Goal: Task Accomplishment & Management: Complete application form

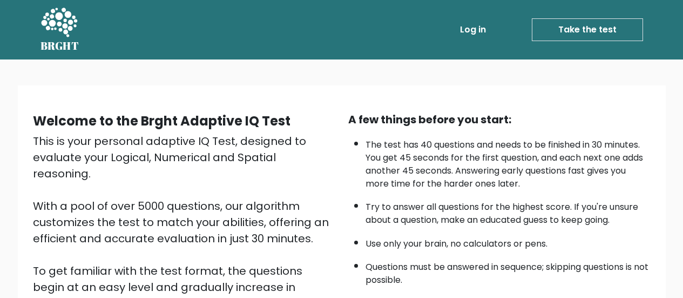
scroll to position [113, 0]
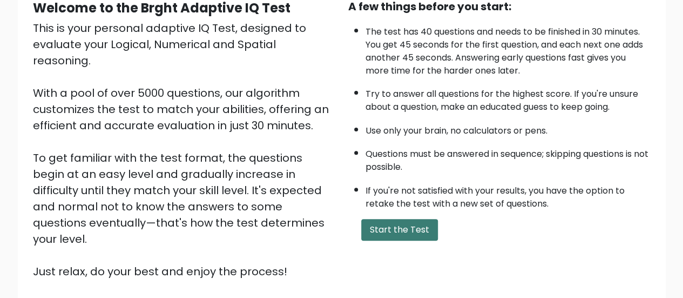
click at [391, 229] on button "Start the Test" at bounding box center [399, 230] width 77 height 22
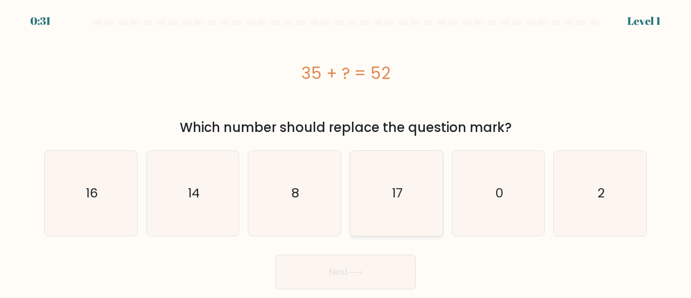
click at [421, 215] on icon "17" at bounding box center [396, 193] width 85 height 85
click at [346, 152] on input "d. 17" at bounding box center [346, 150] width 1 height 3
radio input "true"
click at [373, 278] on button "Next" at bounding box center [345, 271] width 140 height 35
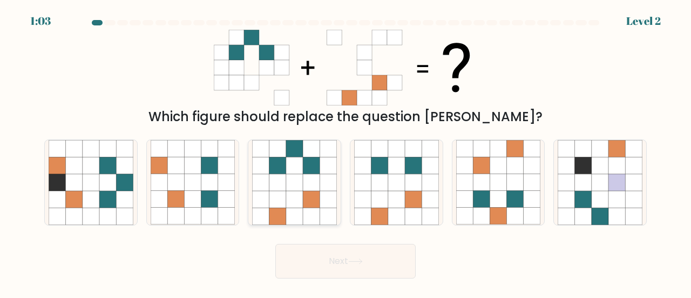
click at [276, 190] on icon at bounding box center [277, 182] width 17 height 17
click at [346, 152] on input "c." at bounding box center [346, 150] width 1 height 3
radio input "true"
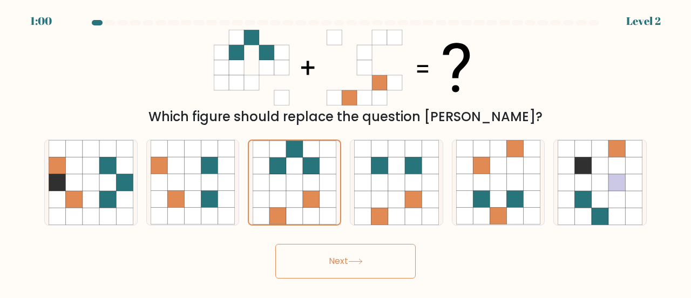
click at [327, 256] on button "Next" at bounding box center [345, 261] width 140 height 35
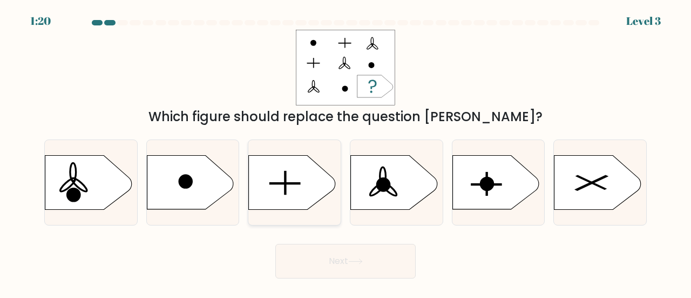
click at [288, 185] on icon at bounding box center [292, 183] width 86 height 54
click at [346, 152] on input "c." at bounding box center [346, 150] width 1 height 3
radio input "true"
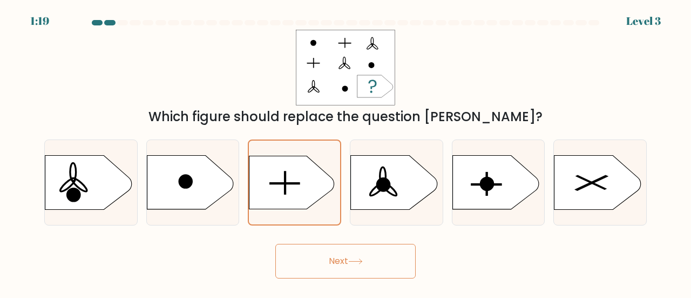
click at [329, 266] on button "Next" at bounding box center [345, 261] width 140 height 35
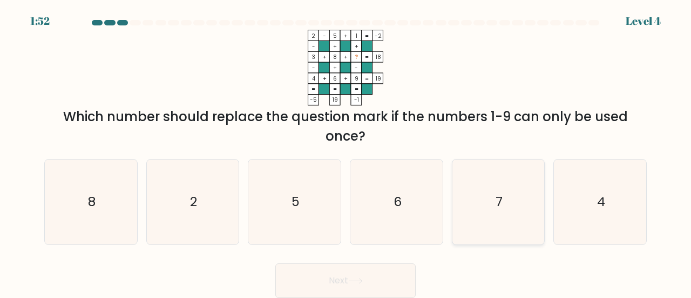
click at [538, 193] on icon "7" at bounding box center [498, 201] width 85 height 85
click at [346, 152] on input "e. 7" at bounding box center [346, 150] width 1 height 3
radio input "true"
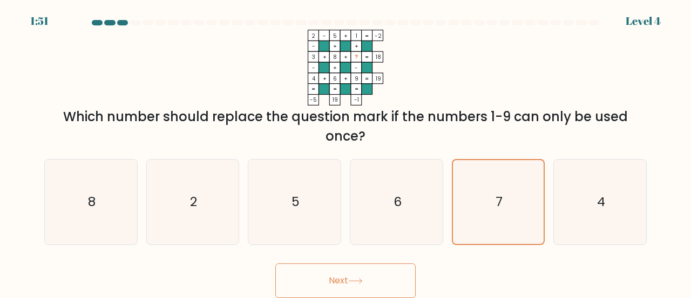
click at [343, 276] on button "Next" at bounding box center [345, 280] width 140 height 35
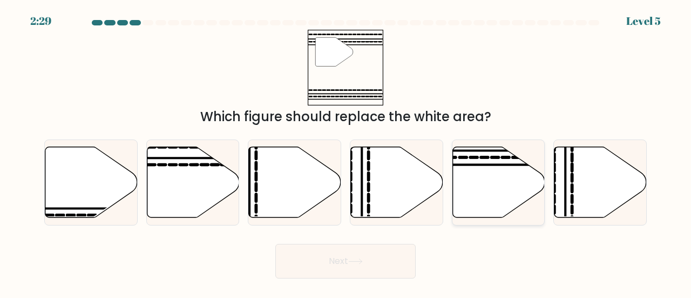
click at [477, 184] on icon at bounding box center [499, 181] width 92 height 71
click at [346, 152] on input "e." at bounding box center [346, 150] width 1 height 3
radio input "true"
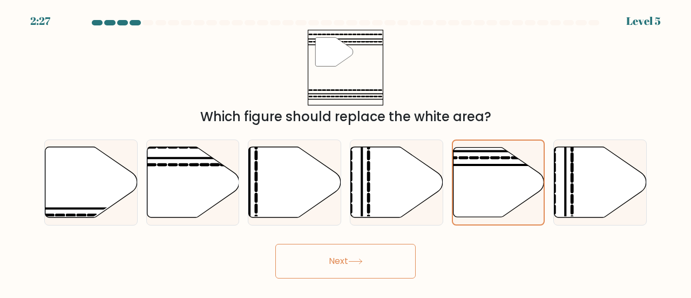
click at [363, 249] on button "Next" at bounding box center [345, 261] width 140 height 35
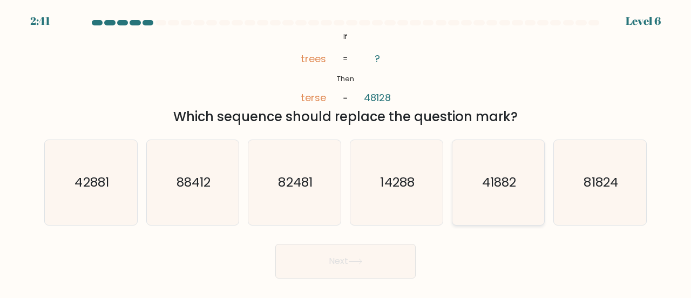
click at [496, 177] on text "41882" at bounding box center [499, 182] width 34 height 18
click at [346, 152] on input "e. 41882" at bounding box center [346, 150] width 1 height 3
radio input "true"
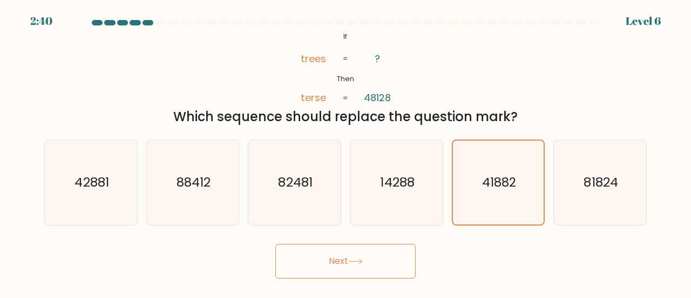
click at [336, 264] on button "Next" at bounding box center [345, 261] width 140 height 35
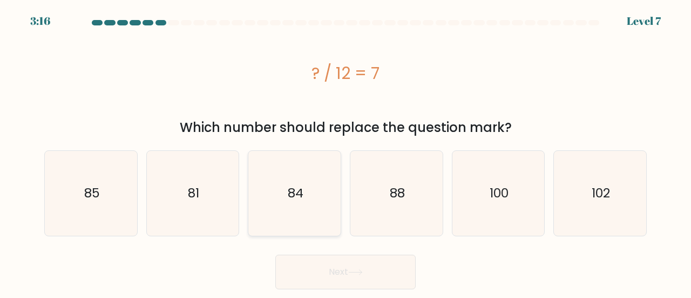
click at [283, 198] on icon "84" at bounding box center [294, 193] width 85 height 85
click at [346, 152] on input "c. 84" at bounding box center [346, 150] width 1 height 3
radio input "true"
click at [289, 271] on button "Next" at bounding box center [345, 271] width 140 height 35
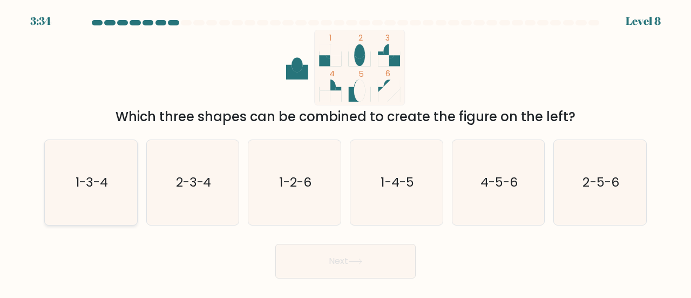
click at [100, 207] on icon "1-3-4" at bounding box center [91, 182] width 85 height 85
click at [346, 152] on input "a. 1-3-4" at bounding box center [346, 150] width 1 height 3
radio input "true"
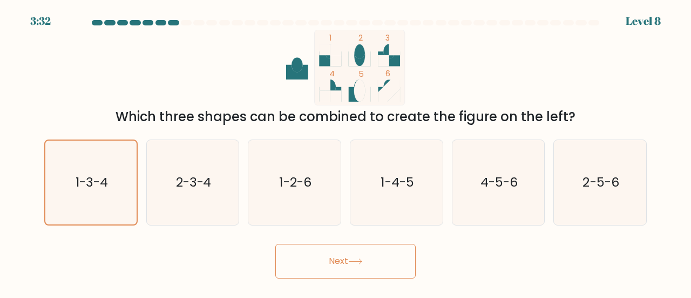
click at [362, 275] on button "Next" at bounding box center [345, 261] width 140 height 35
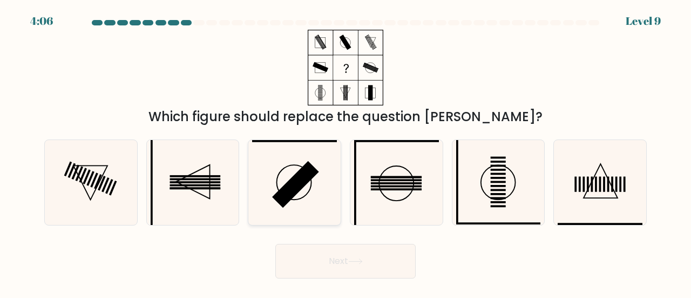
click at [282, 200] on rect at bounding box center [295, 184] width 46 height 46
click at [346, 152] on input "c." at bounding box center [346, 150] width 1 height 3
radio input "true"
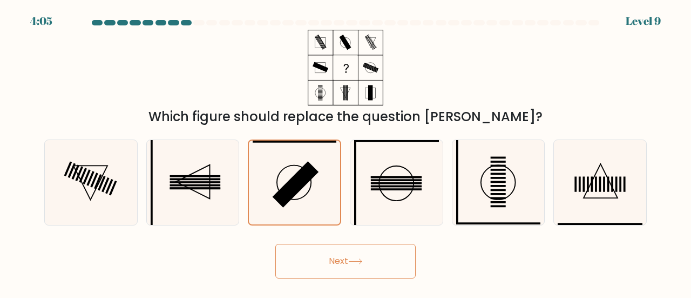
click at [336, 265] on button "Next" at bounding box center [345, 261] width 140 height 35
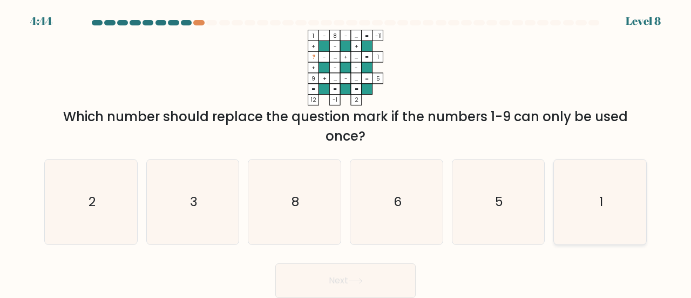
click at [564, 197] on icon "1" at bounding box center [600, 201] width 85 height 85
click at [346, 152] on input "f. 1" at bounding box center [346, 150] width 1 height 3
radio input "true"
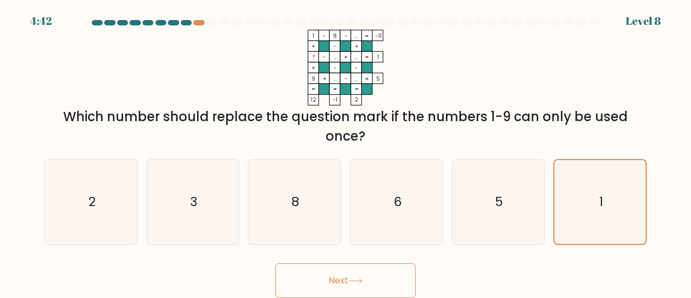
click at [341, 286] on button "Next" at bounding box center [345, 280] width 140 height 35
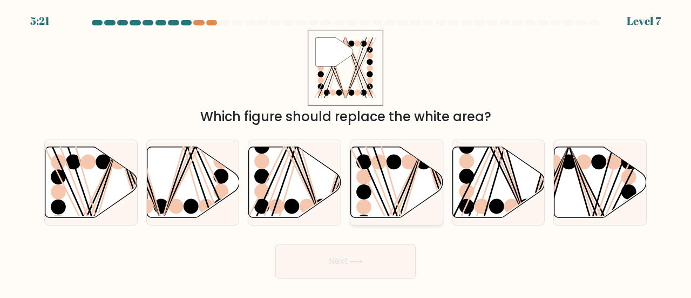
click at [403, 187] on line at bounding box center [387, 220] width 74 height 147
click at [346, 152] on input "d." at bounding box center [346, 150] width 1 height 3
radio input "true"
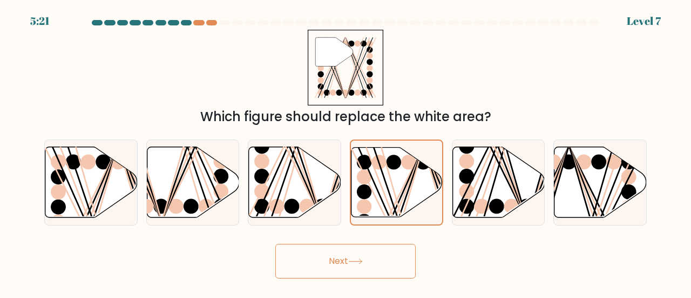
click at [363, 267] on button "Next" at bounding box center [345, 261] width 140 height 35
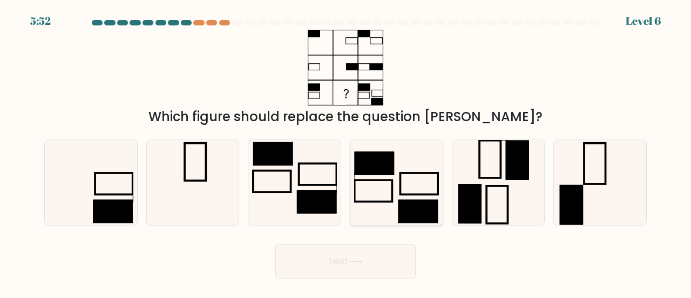
click at [412, 159] on icon at bounding box center [396, 182] width 85 height 85
click at [346, 152] on input "d." at bounding box center [346, 150] width 1 height 3
radio input "true"
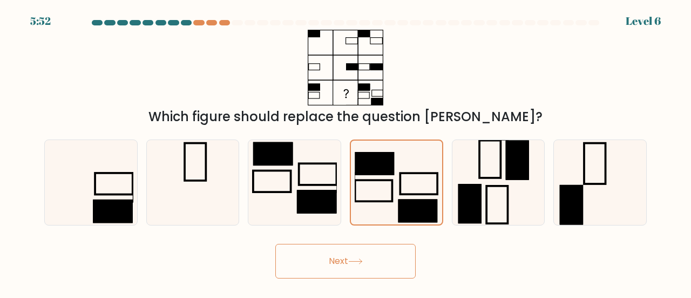
click at [369, 270] on button "Next" at bounding box center [345, 261] width 140 height 35
